Goal: Navigation & Orientation: Understand site structure

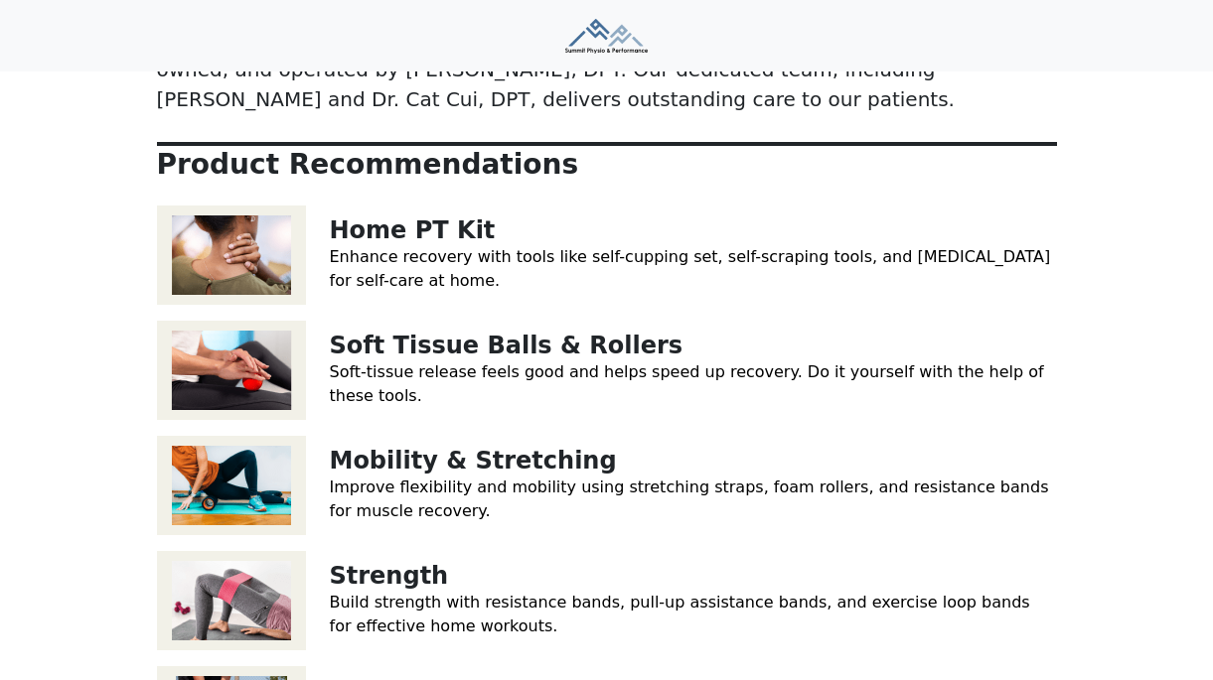
scroll to position [292, 0]
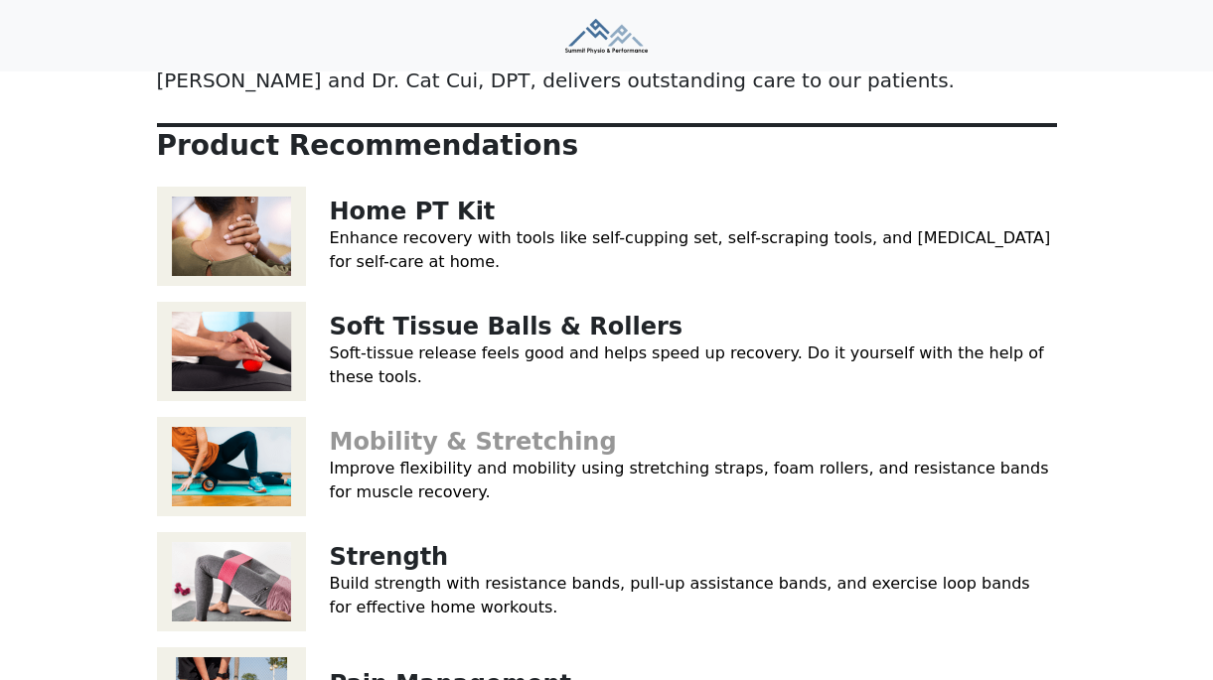
click at [471, 428] on link "Mobility & Stretching" at bounding box center [473, 442] width 287 height 28
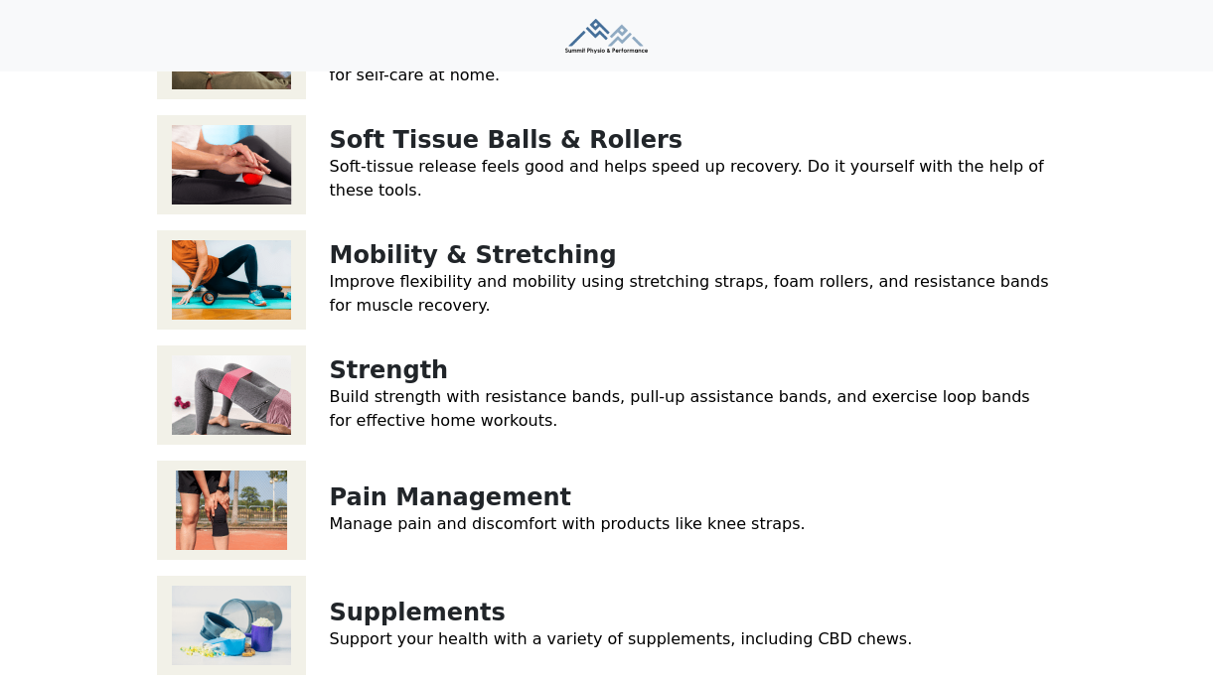
scroll to position [747, 0]
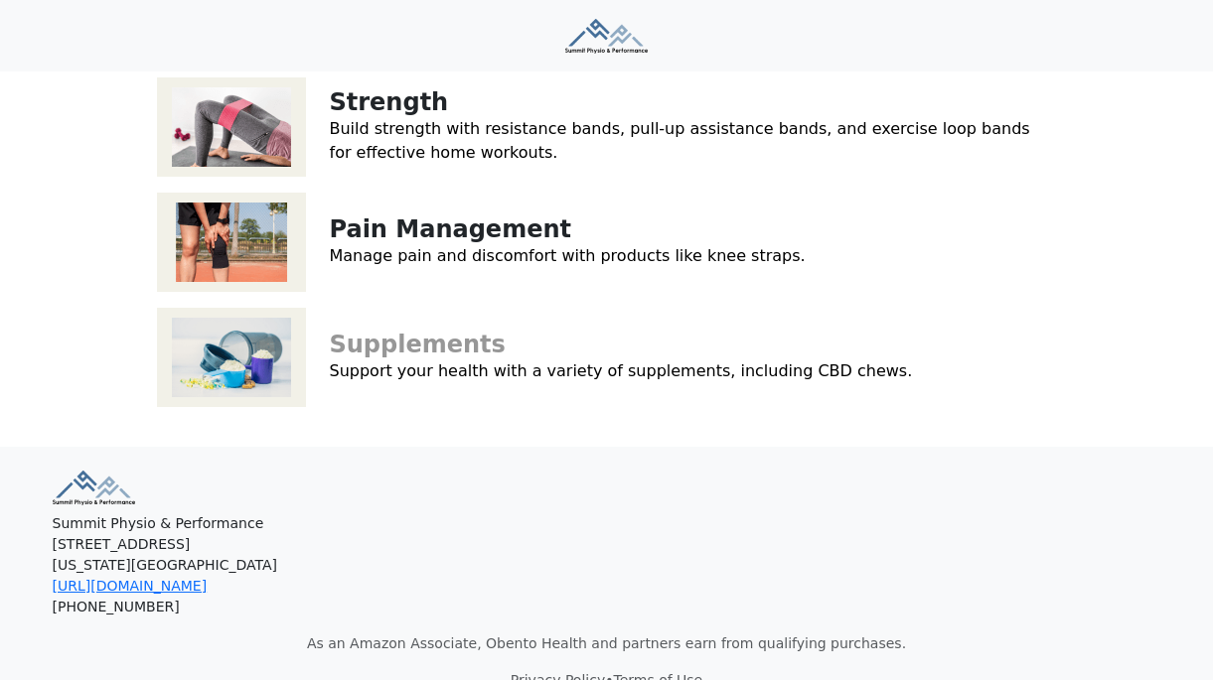
click at [437, 331] on link "Supplements" at bounding box center [418, 345] width 176 height 28
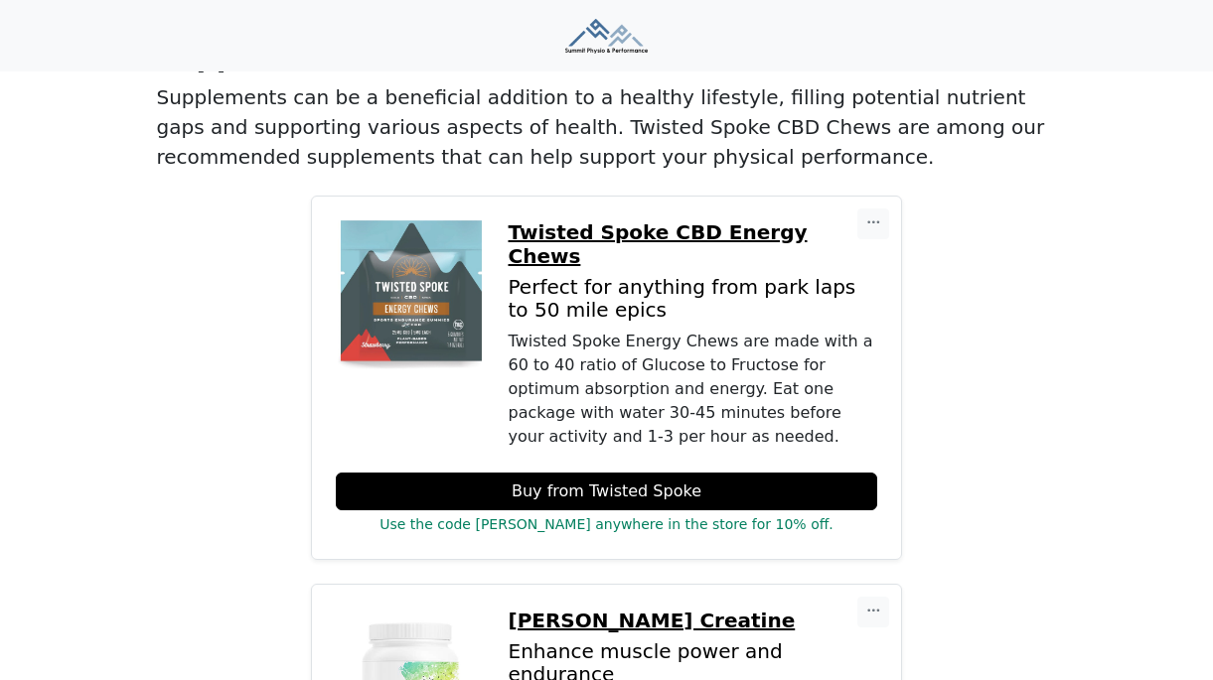
scroll to position [157, 0]
